Goal: Task Accomplishment & Management: Use online tool/utility

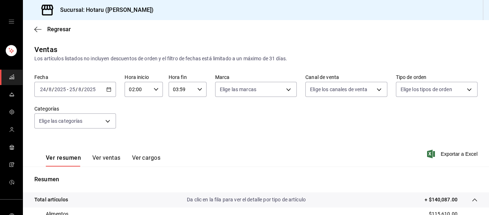
scroll to position [168, 0]
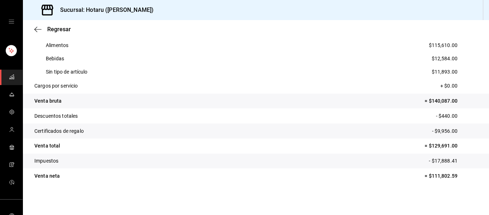
click at [13, 77] on rect "mailbox folders" at bounding box center [13, 78] width 1 height 3
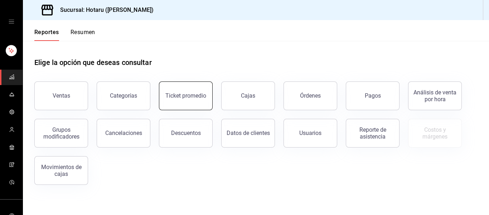
click at [194, 96] on div "Ticket promedio" at bounding box center [185, 95] width 41 height 7
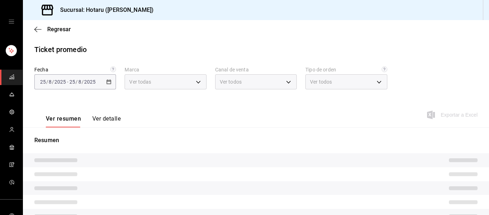
type input "c6f689f8-63fd-49a8-a607-35aea03ac6a9,619c758d-7c36-49c6-a756-e52d453908cb"
type input "PARROT,UBER_EATS,RAPPI,DIDI_FOOD,ONLINE"
type input "1ceba3b7-3cd3-4620-b4ec-4b6d29c74f5d,f38966ed-c187-4b4e-a817-8ece369e4d0b,32ac7…"
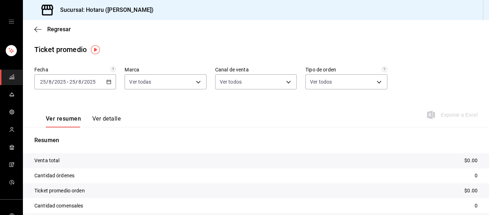
click at [14, 77] on link "mailbox folders" at bounding box center [11, 76] width 23 height 15
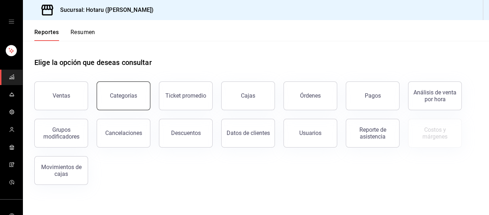
click at [120, 93] on div "Categorías" at bounding box center [123, 95] width 27 height 7
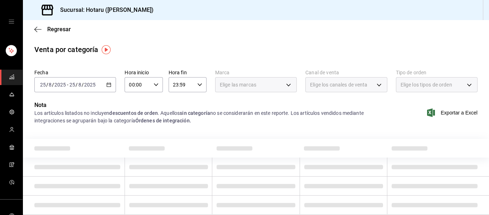
click at [111, 86] on div "[DATE] [DATE] - [DATE] [DATE]" at bounding box center [75, 84] width 82 height 15
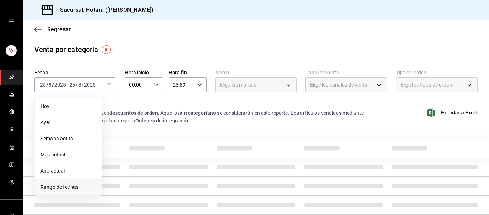
click at [71, 182] on li "Rango de fechas" at bounding box center [68, 187] width 67 height 16
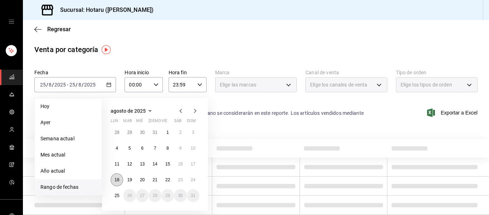
click at [116, 179] on abbr "18" at bounding box center [117, 179] width 5 height 5
click at [192, 179] on abbr "24" at bounding box center [193, 179] width 5 height 5
click at [116, 179] on abbr "18" at bounding box center [117, 179] width 5 height 5
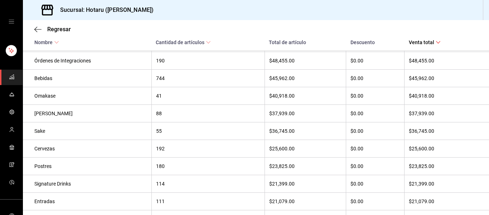
scroll to position [202, 0]
